Goal: Information Seeking & Learning: Check status

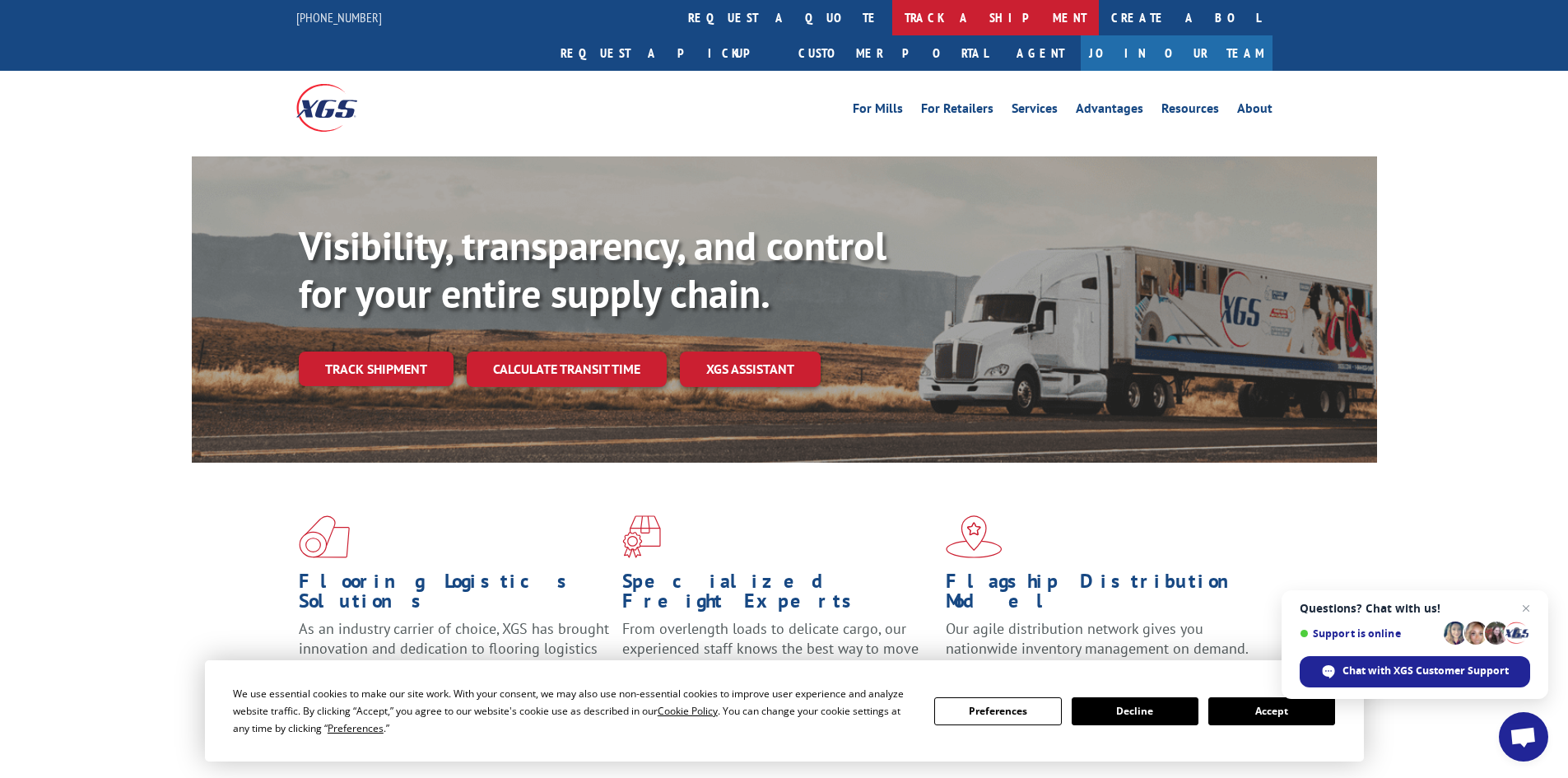
click at [892, 13] on link "track a shipment" at bounding box center [996, 18] width 206 height 35
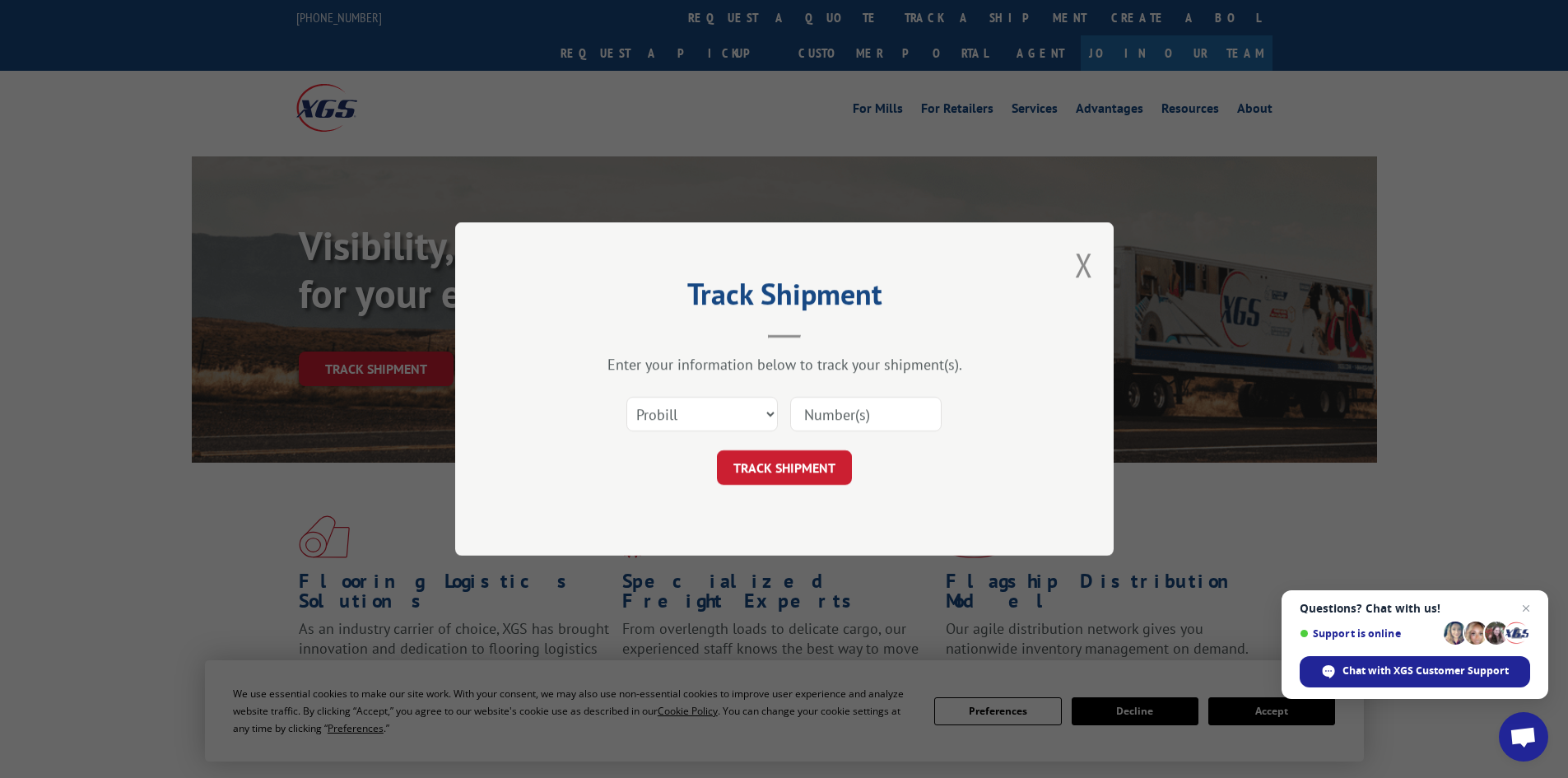
click at [815, 412] on input at bounding box center [866, 414] width 151 height 34
type input "16998911"
click at [717, 450] on button "TRACK SHIPMENT" at bounding box center [784, 467] width 135 height 34
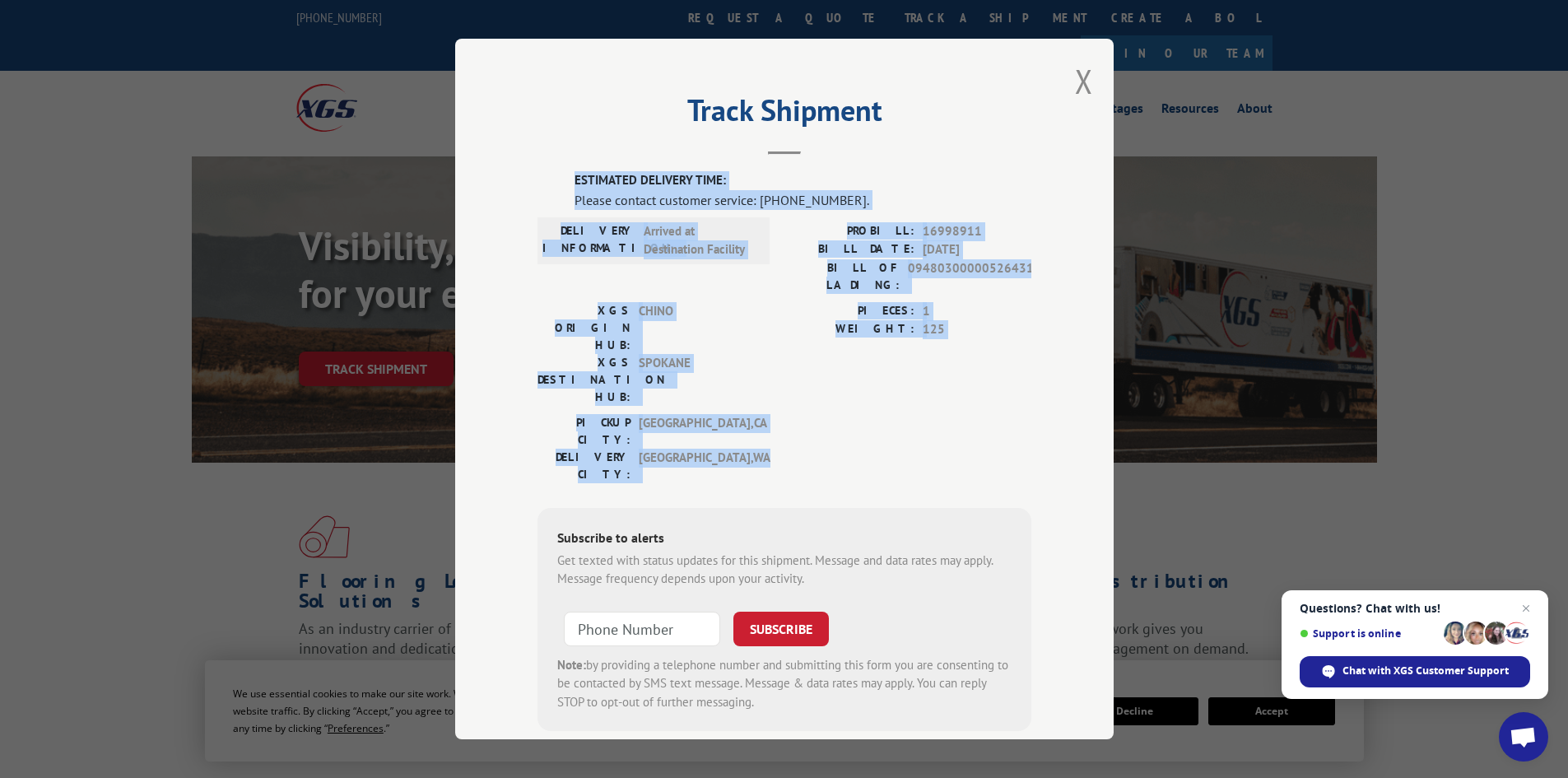
drag, startPoint x: 567, startPoint y: 175, endPoint x: 964, endPoint y: 379, distance: 446.3
click at [964, 379] on div "ESTIMATED DELIVERY TIME: Please contact customer service: [PHONE_NUMBER]. DELIV…" at bounding box center [784, 451] width 494 height 560
copy div "ESTIMATED DELIVERY TIME: Please contact customer service: [PHONE_NUMBER]. DELIV…"
click at [1079, 78] on button "Close modal" at bounding box center [1085, 81] width 18 height 44
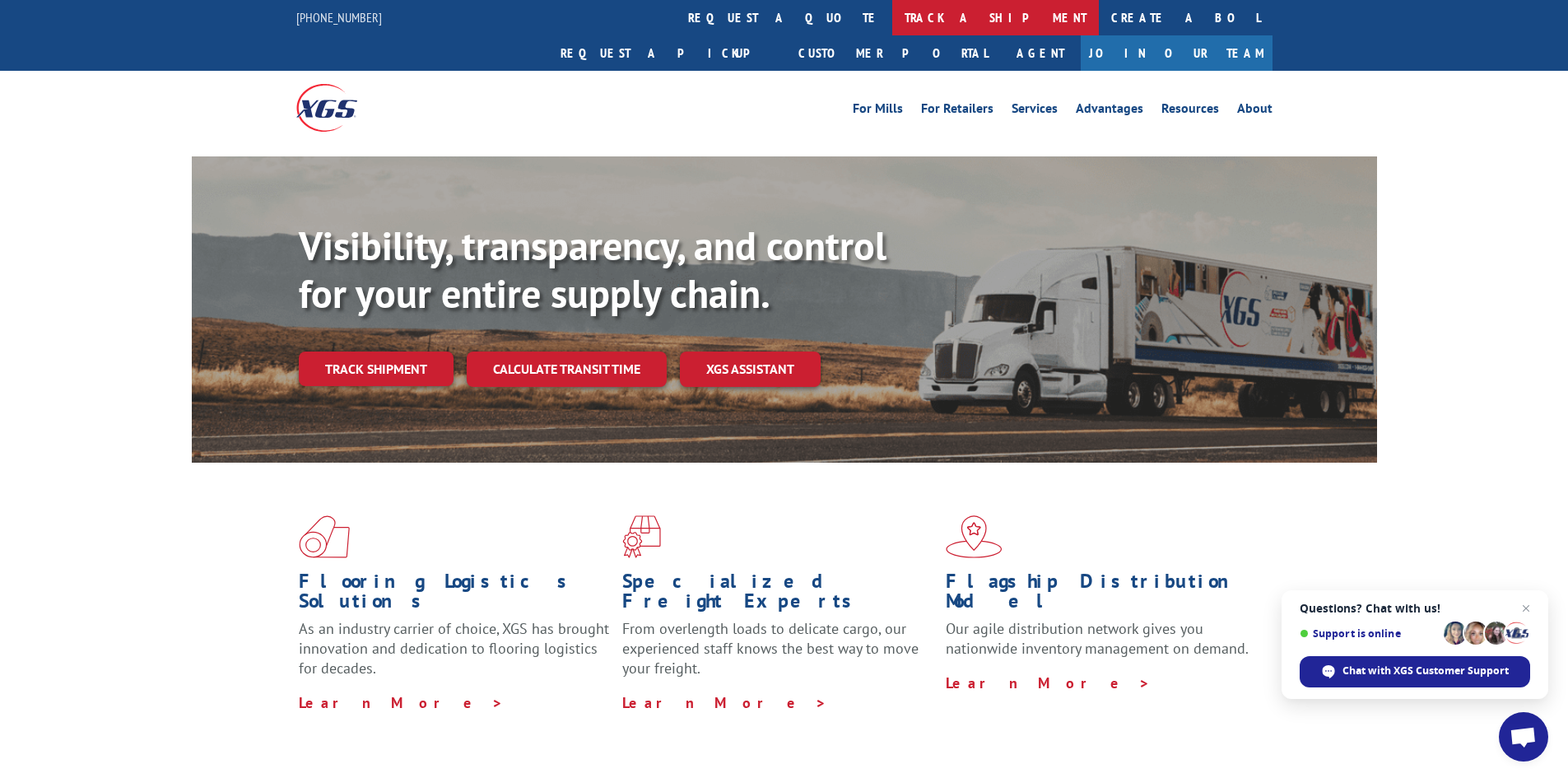
click at [892, 22] on link "track a shipment" at bounding box center [996, 18] width 206 height 35
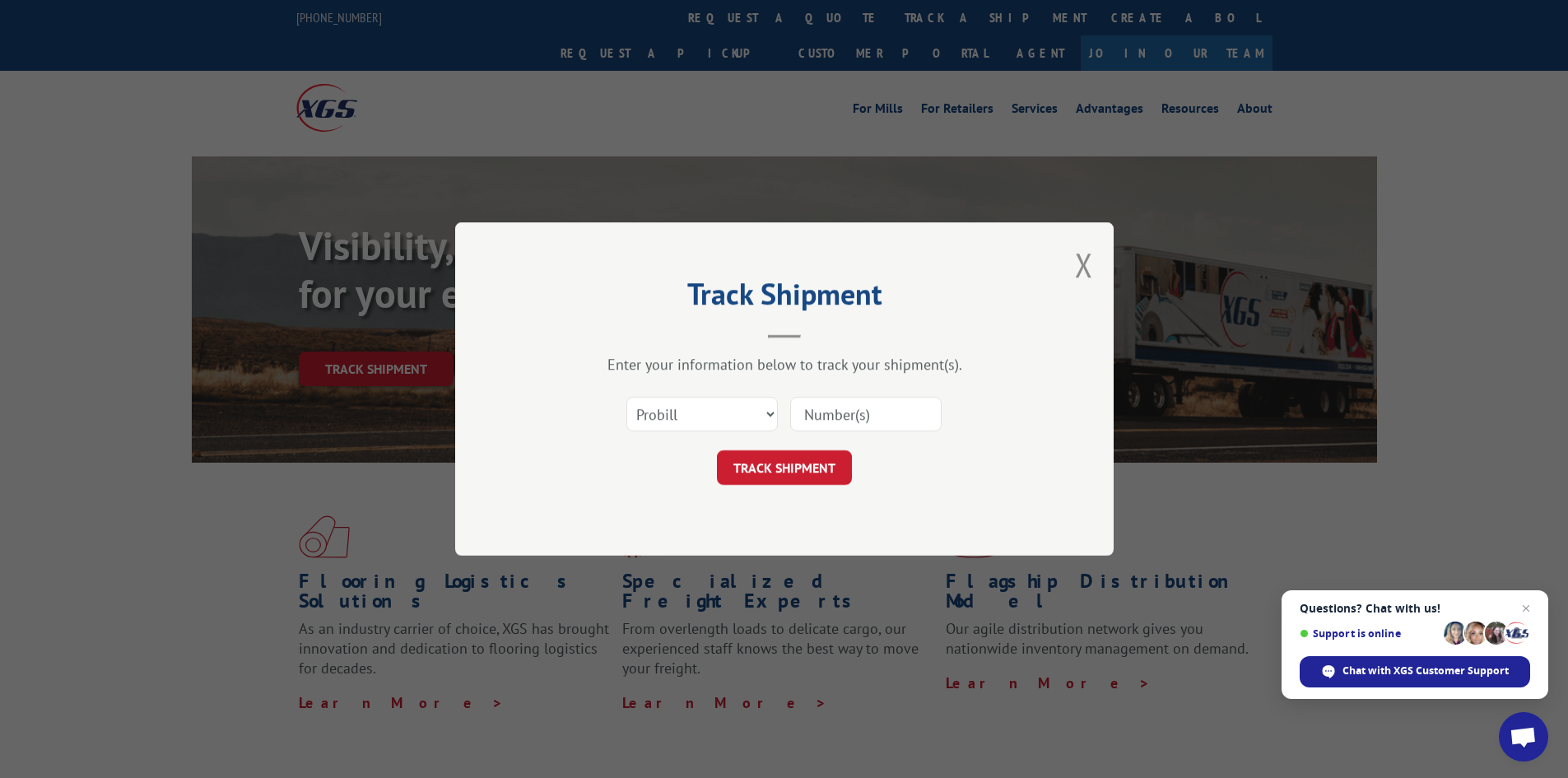
click at [840, 412] on input at bounding box center [866, 414] width 151 height 34
type input "16998911"
click at [717, 450] on button "TRACK SHIPMENT" at bounding box center [784, 467] width 135 height 34
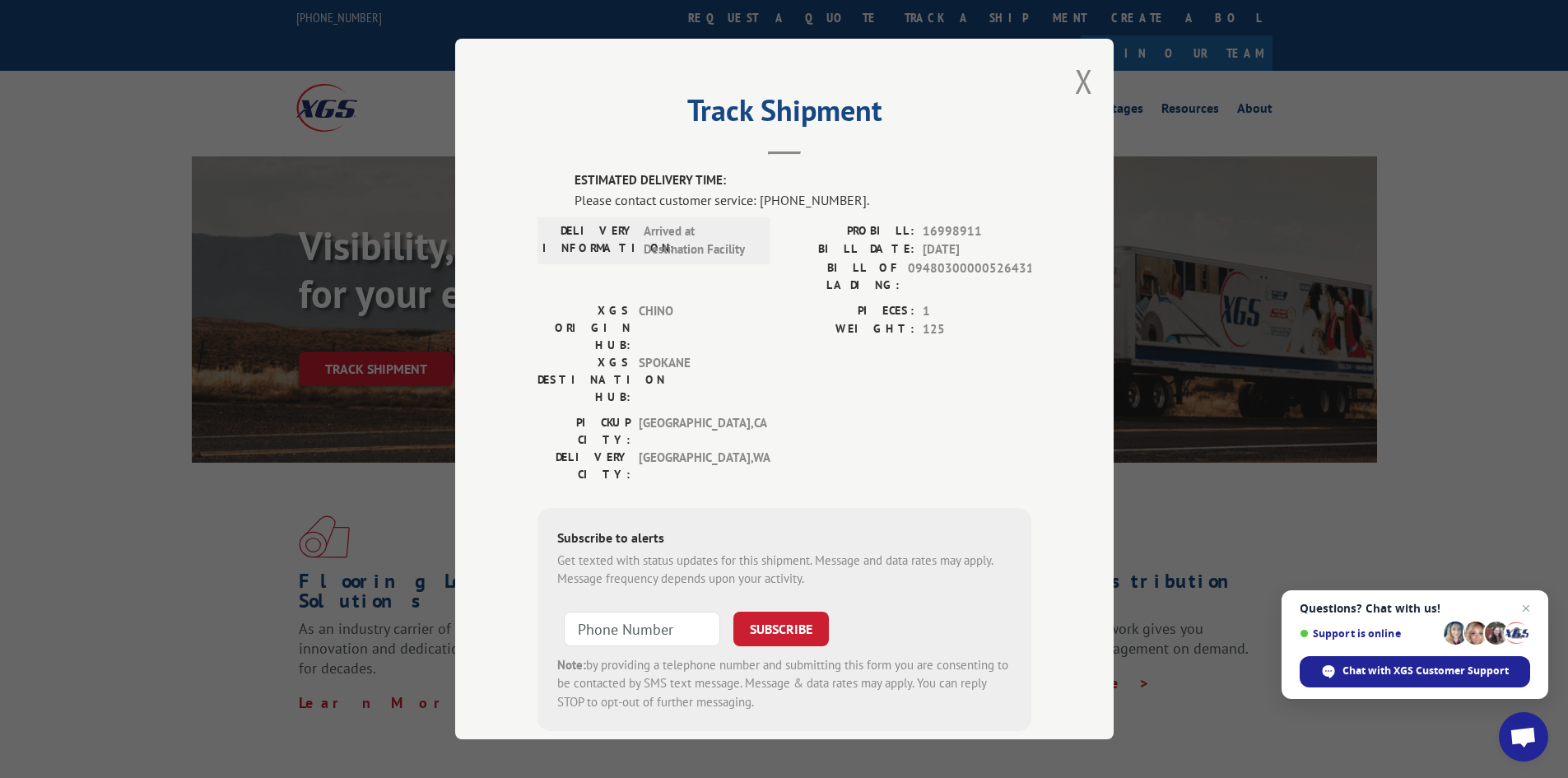
click at [545, 144] on header "Track Shipment" at bounding box center [784, 127] width 494 height 56
